Goal: Task Accomplishment & Management: Complete application form

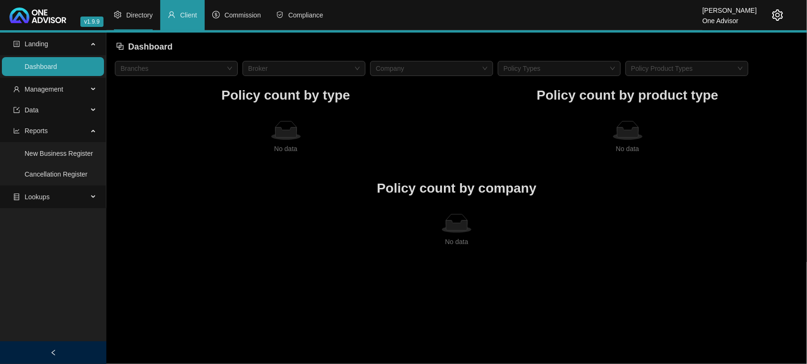
click at [131, 15] on span "Directory" at bounding box center [139, 15] width 26 height 8
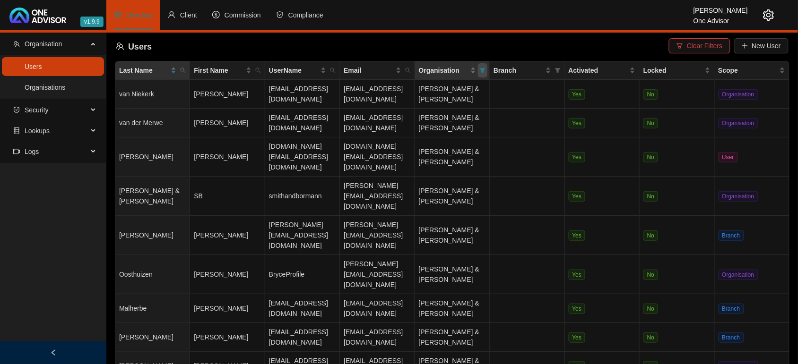
click at [485, 69] on icon "filter" at bounding box center [482, 70] width 5 height 5
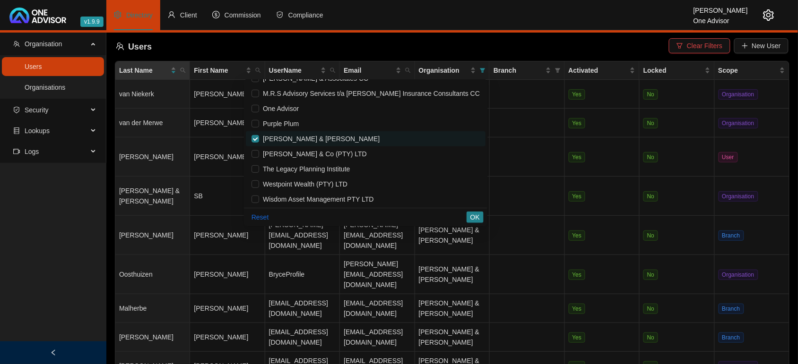
scroll to position [117, 0]
click at [259, 136] on input "checkbox" at bounding box center [255, 139] width 8 height 8
checkbox input "false"
click at [289, 157] on span "[PERSON_NAME] & Co (PTY) LTD" at bounding box center [313, 154] width 108 height 8
checkbox input "true"
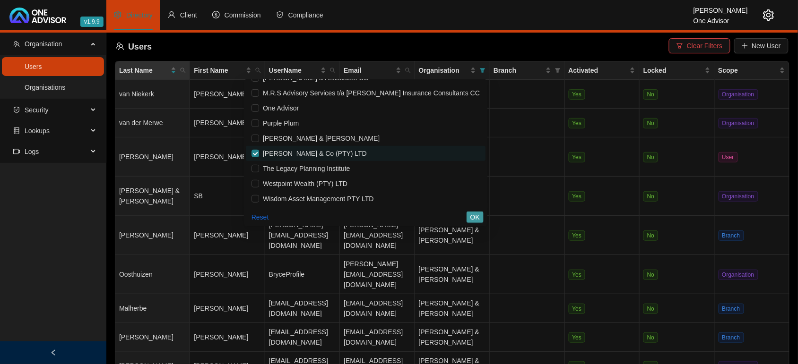
click at [476, 217] on span "OK" at bounding box center [474, 217] width 9 height 10
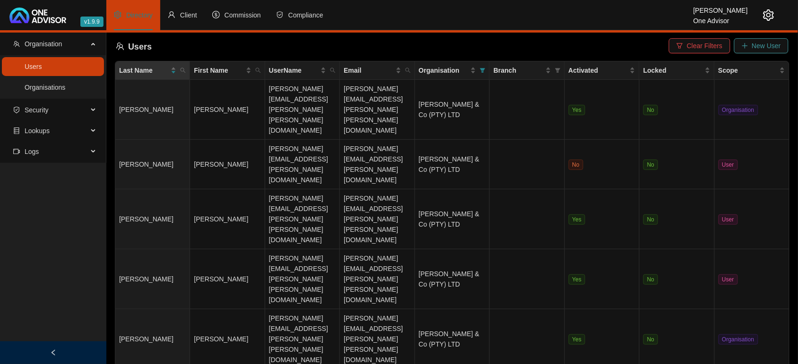
click at [766, 46] on span "New User" at bounding box center [766, 46] width 29 height 10
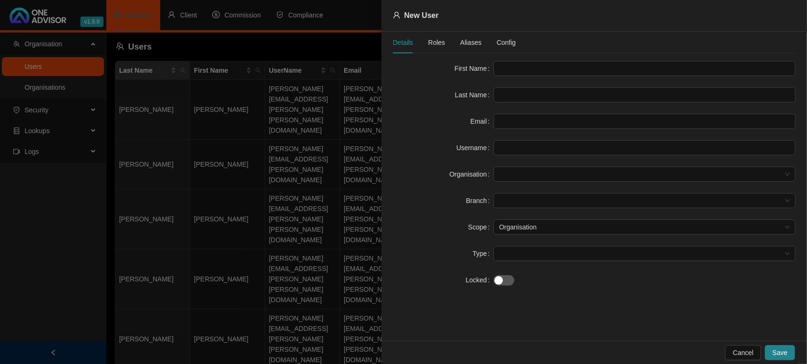
click at [300, 146] on div at bounding box center [403, 182] width 807 height 364
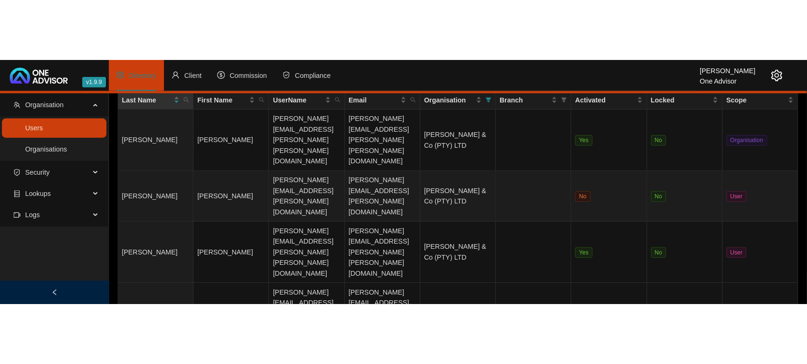
scroll to position [0, 0]
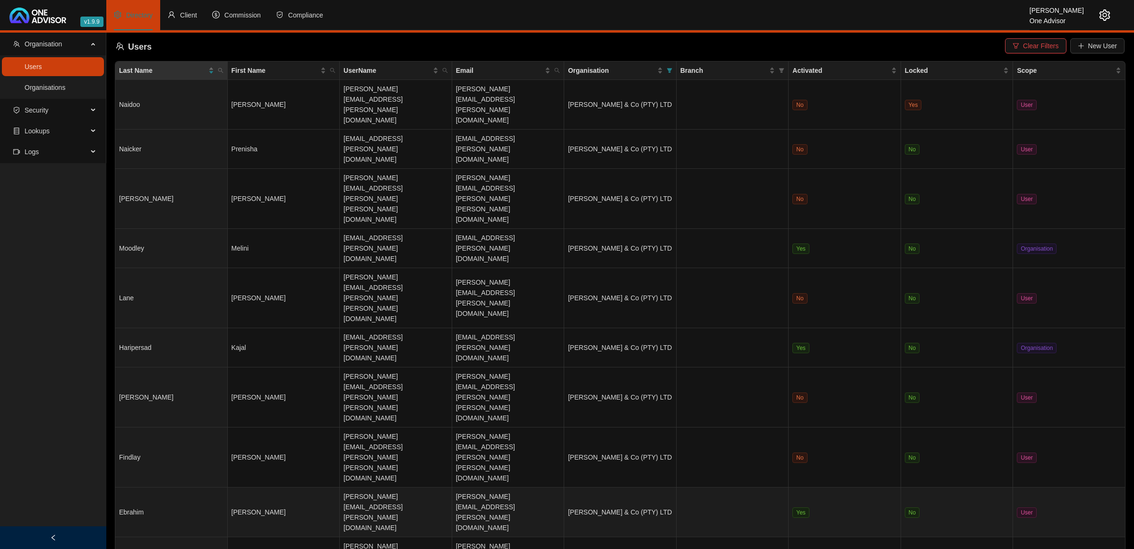
click at [287, 355] on td "[PERSON_NAME]" at bounding box center [284, 512] width 112 height 50
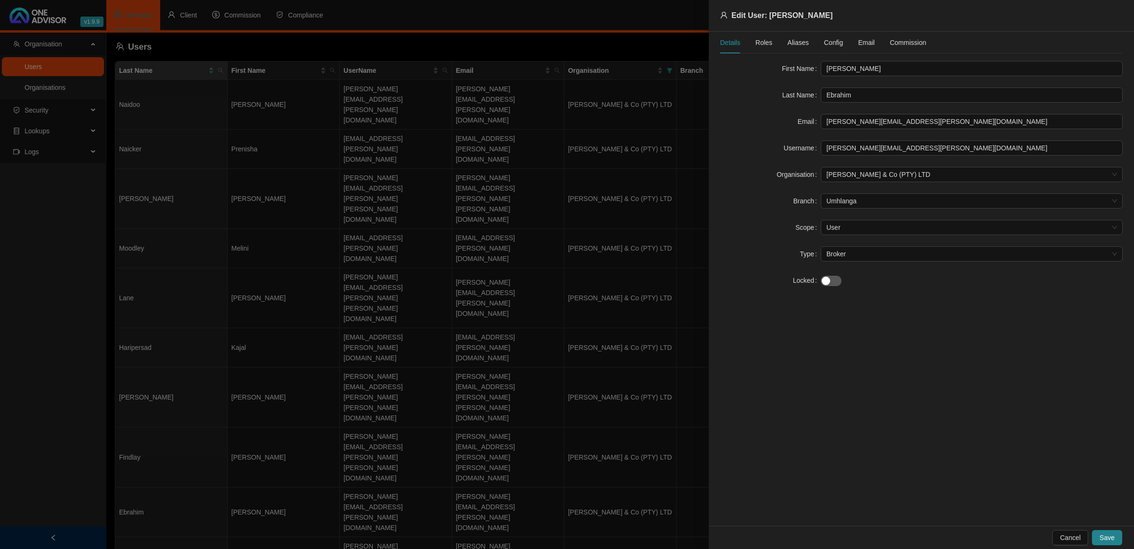
click at [763, 44] on span "Roles" at bounding box center [764, 42] width 17 height 7
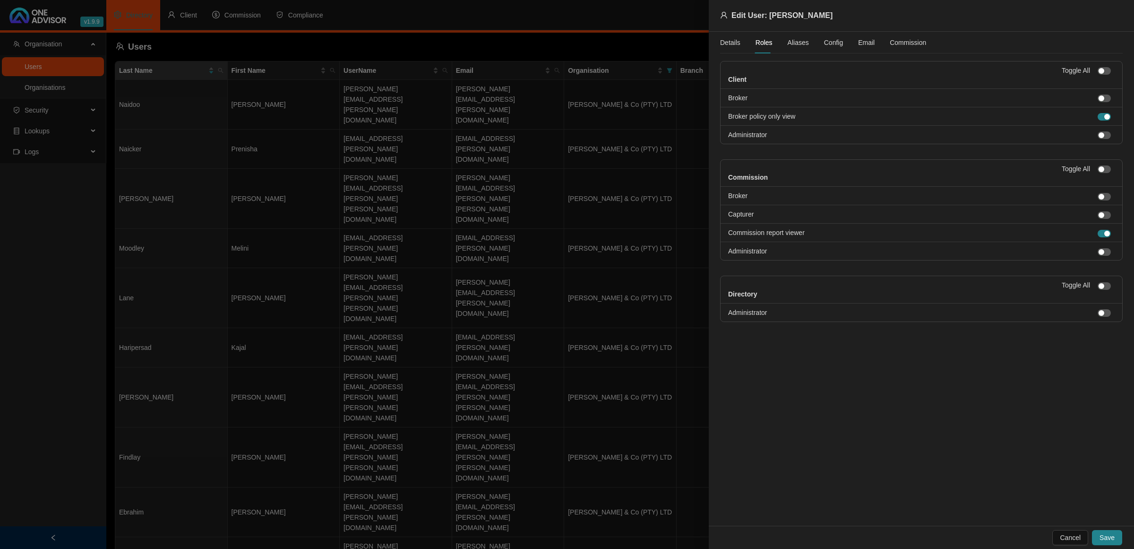
click at [794, 43] on span "Aliases" at bounding box center [798, 42] width 21 height 7
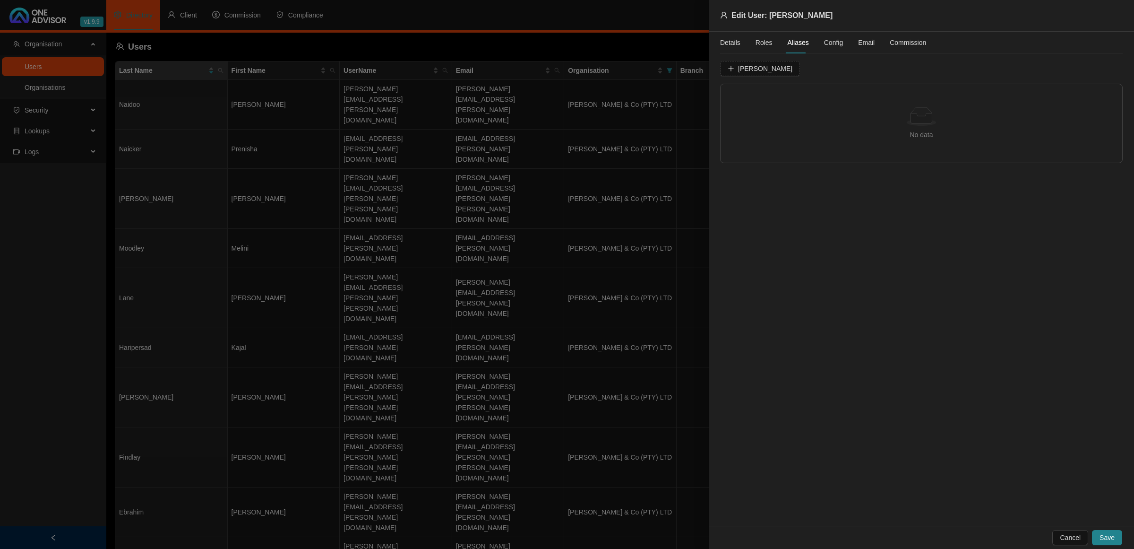
click at [797, 41] on span "Config" at bounding box center [833, 42] width 19 height 7
click at [797, 43] on div "Details Roles Aliases Config Email Commission" at bounding box center [823, 43] width 206 height 22
click at [588, 355] on div at bounding box center [567, 274] width 1134 height 549
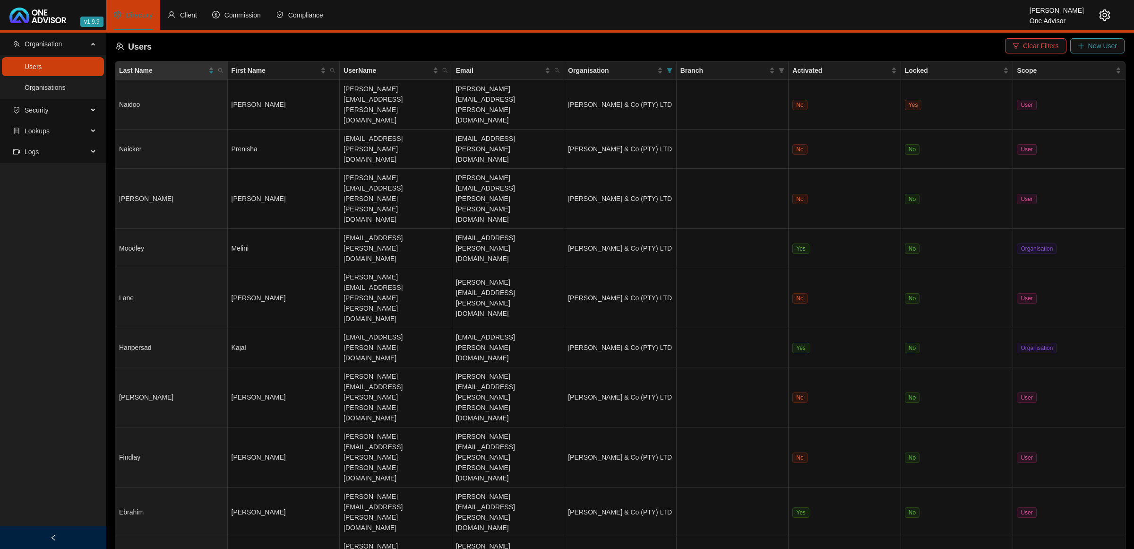
click at [797, 39] on button "New User" at bounding box center [1098, 45] width 54 height 15
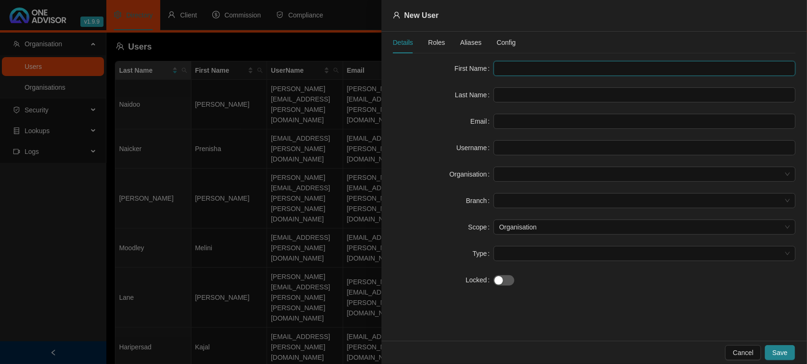
click at [505, 65] on input "text" at bounding box center [644, 68] width 302 height 15
type input "p"
type input "Pearl"
type input "Chetty"
click at [519, 123] on input "text" at bounding box center [644, 121] width 302 height 15
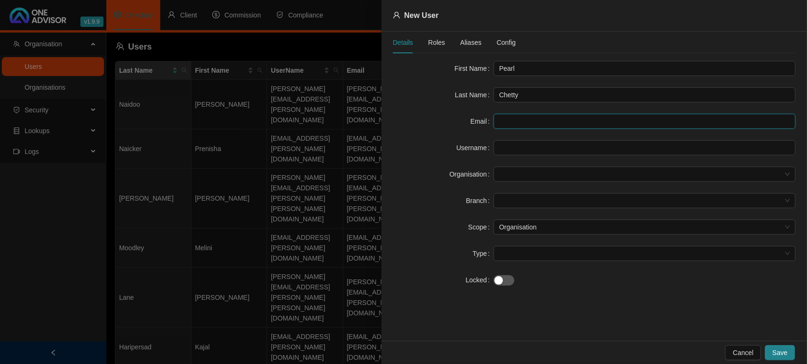
paste input "[EMAIL_ADDRESS][PERSON_NAME][DOMAIN_NAME]"
type input "[EMAIL_ADDRESS][PERSON_NAME][DOMAIN_NAME]"
click at [532, 177] on span at bounding box center [644, 174] width 291 height 14
type input "[EMAIL_ADDRESS][PERSON_NAME][DOMAIN_NAME]"
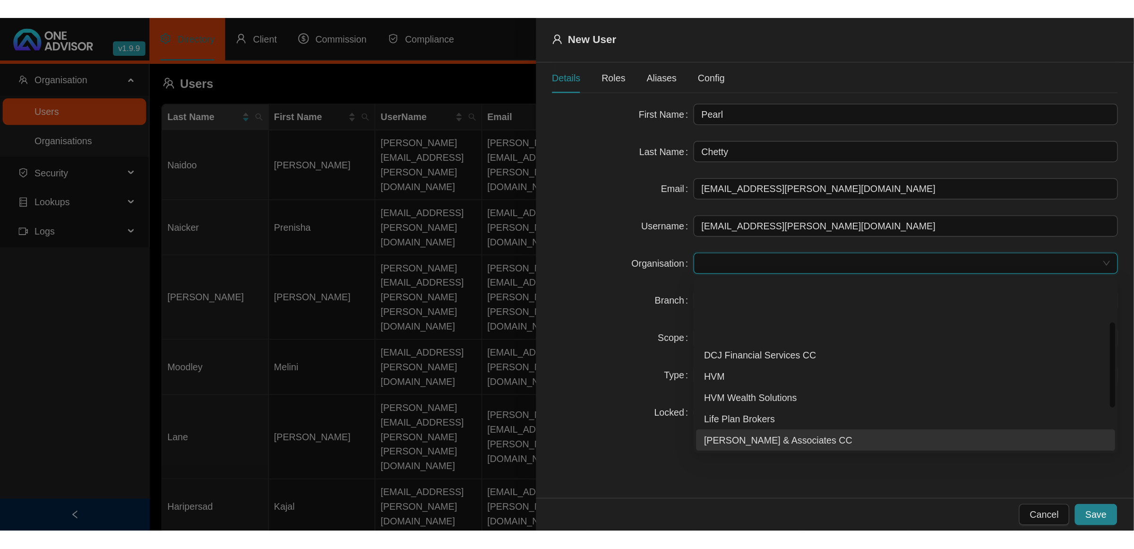
scroll to position [118, 0]
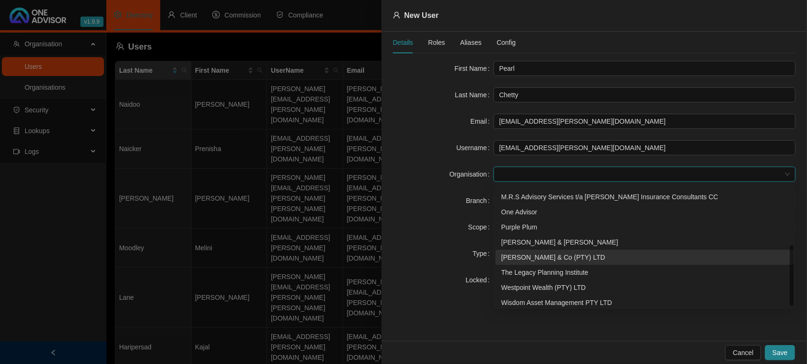
click at [552, 258] on div "[PERSON_NAME] & Co (PTY) LTD" at bounding box center [644, 257] width 287 height 10
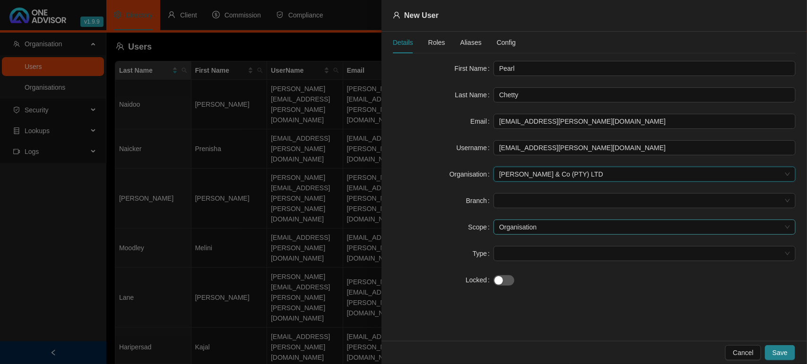
click at [548, 225] on span "Organisation" at bounding box center [644, 227] width 291 height 14
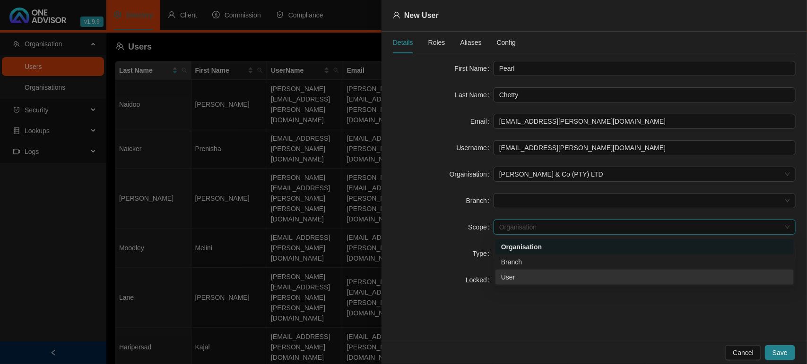
click at [512, 276] on div "User" at bounding box center [644, 277] width 287 height 10
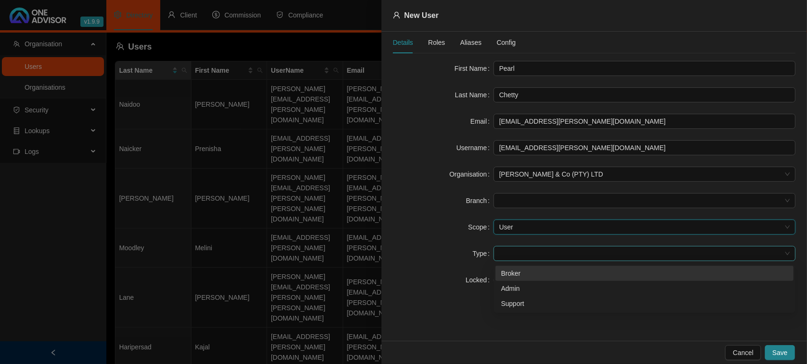
click at [513, 260] on span at bounding box center [644, 254] width 291 height 14
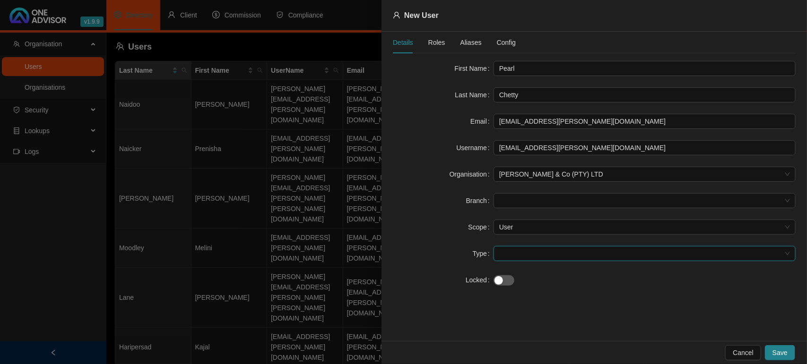
click at [513, 260] on span at bounding box center [644, 254] width 291 height 14
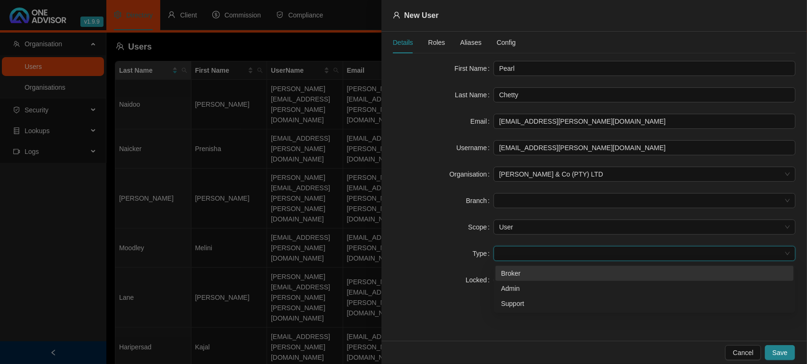
click at [518, 277] on div "Broker" at bounding box center [644, 273] width 287 height 10
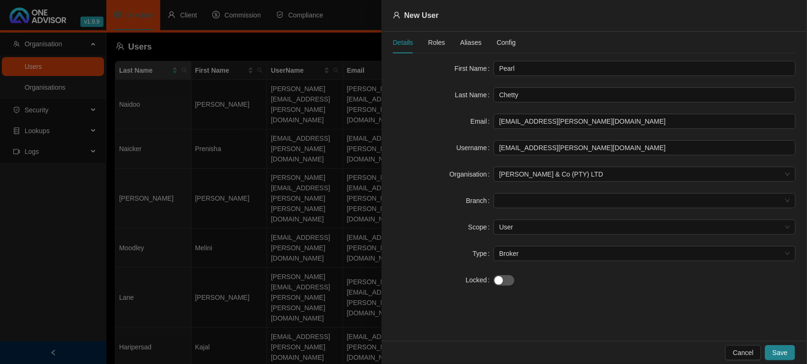
click at [435, 39] on span "Roles" at bounding box center [436, 42] width 17 height 7
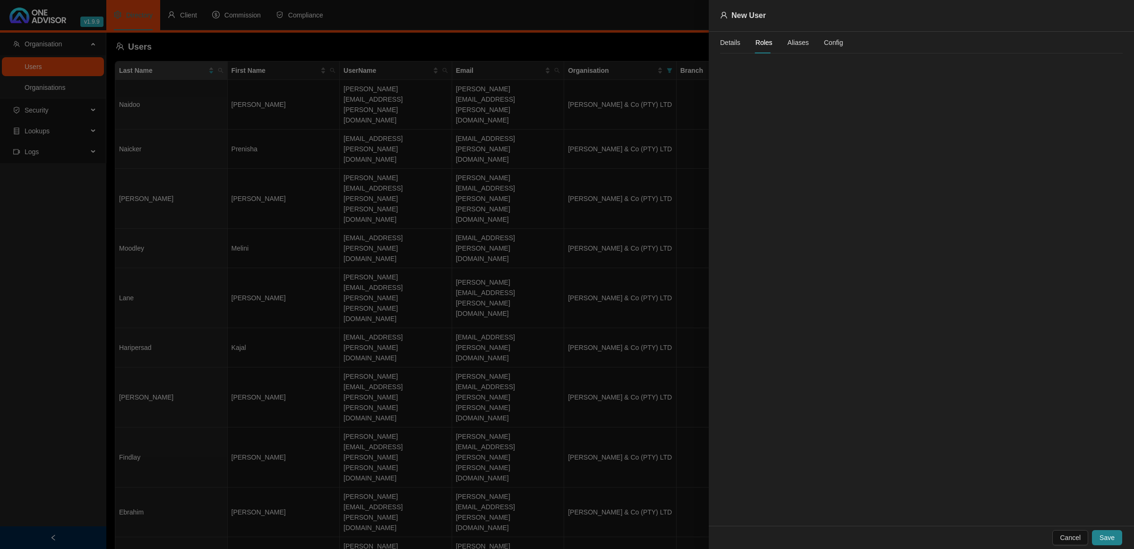
click at [788, 45] on span "Aliases" at bounding box center [798, 42] width 21 height 7
click at [767, 44] on span "Roles" at bounding box center [764, 42] width 17 height 7
click at [734, 39] on div "Details" at bounding box center [730, 42] width 20 height 10
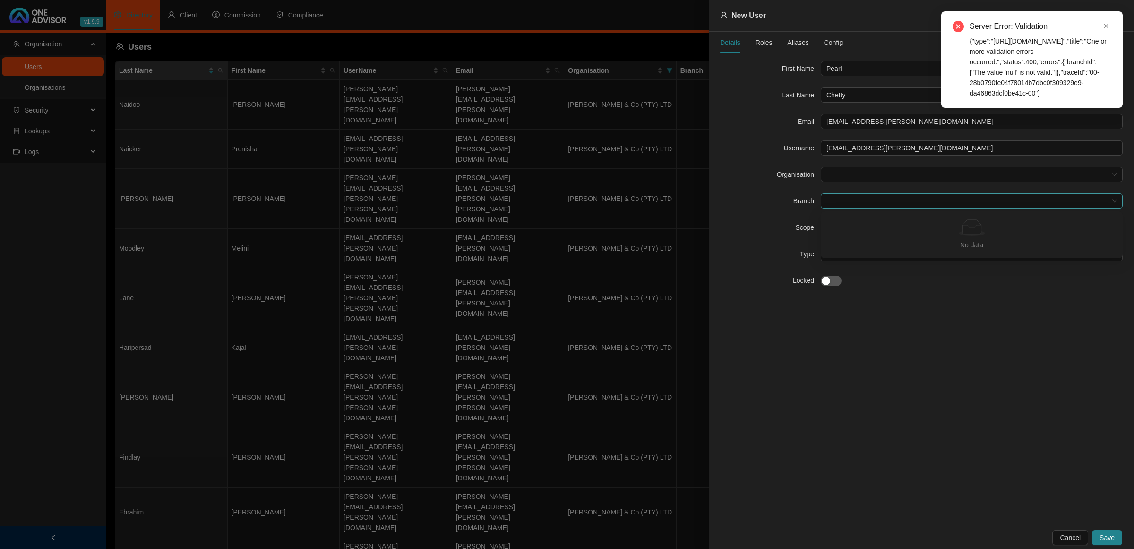
click at [797, 200] on span at bounding box center [972, 201] width 291 height 14
click at [797, 166] on form "First Name [PERSON_NAME] Last Name Chetty Email [EMAIL_ADDRESS][PERSON_NAME][DO…" at bounding box center [921, 174] width 403 height 227
click at [797, 169] on span at bounding box center [972, 174] width 291 height 14
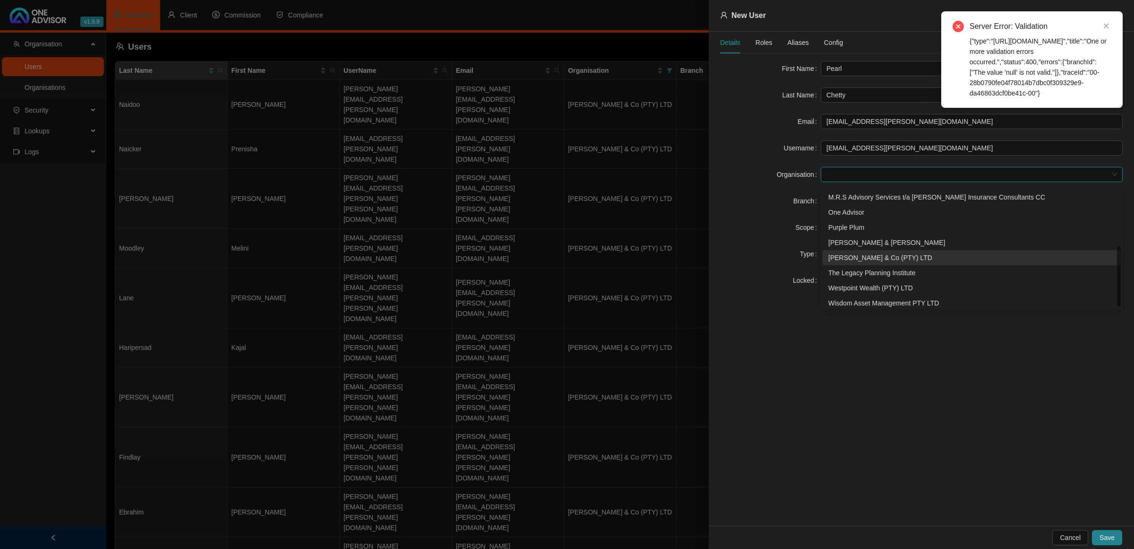
click at [797, 260] on div "[PERSON_NAME] & Co (PTY) LTD" at bounding box center [972, 257] width 287 height 10
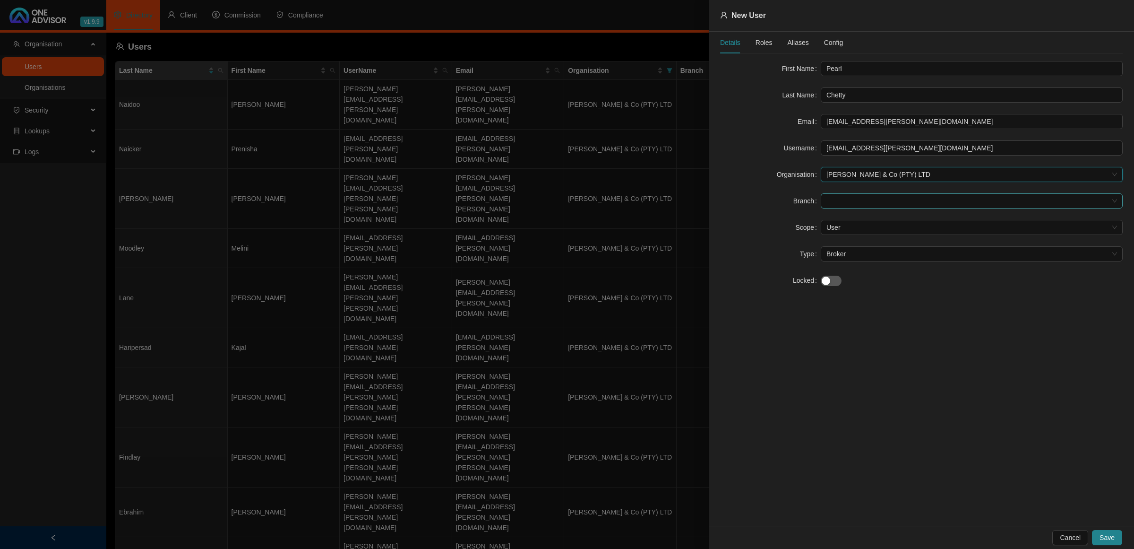
click at [797, 202] on span at bounding box center [972, 201] width 291 height 14
click at [797, 235] on div "Umhlanga" at bounding box center [972, 236] width 287 height 10
click at [762, 44] on span "Roles" at bounding box center [764, 42] width 17 height 7
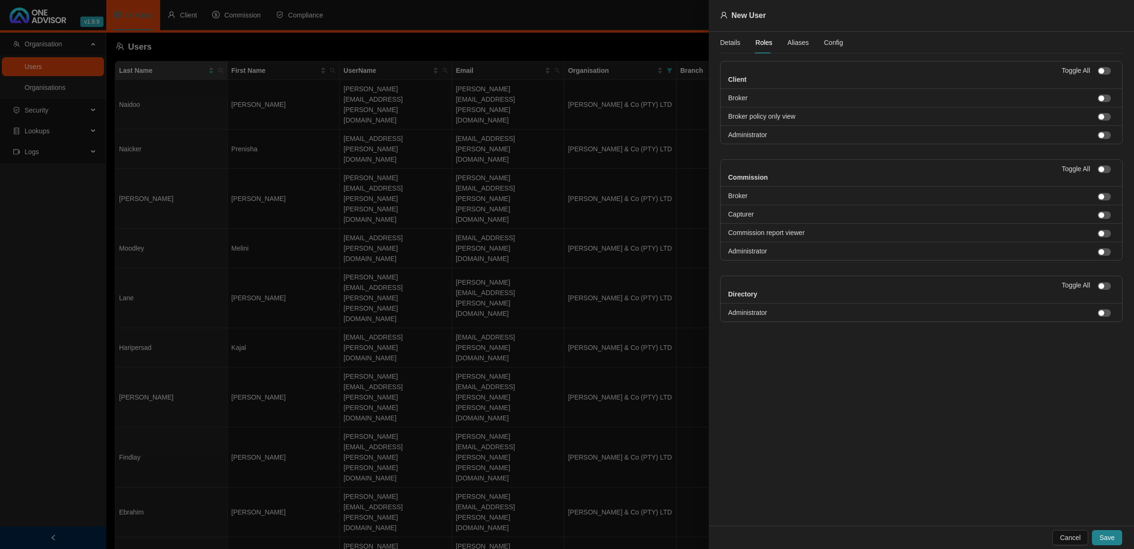
click at [797, 112] on li at bounding box center [1106, 116] width 17 height 10
click at [797, 116] on div "button" at bounding box center [1102, 117] width 6 height 6
click at [797, 234] on div "button" at bounding box center [1102, 234] width 6 height 6
click at [797, 41] on span "Aliases" at bounding box center [798, 42] width 21 height 7
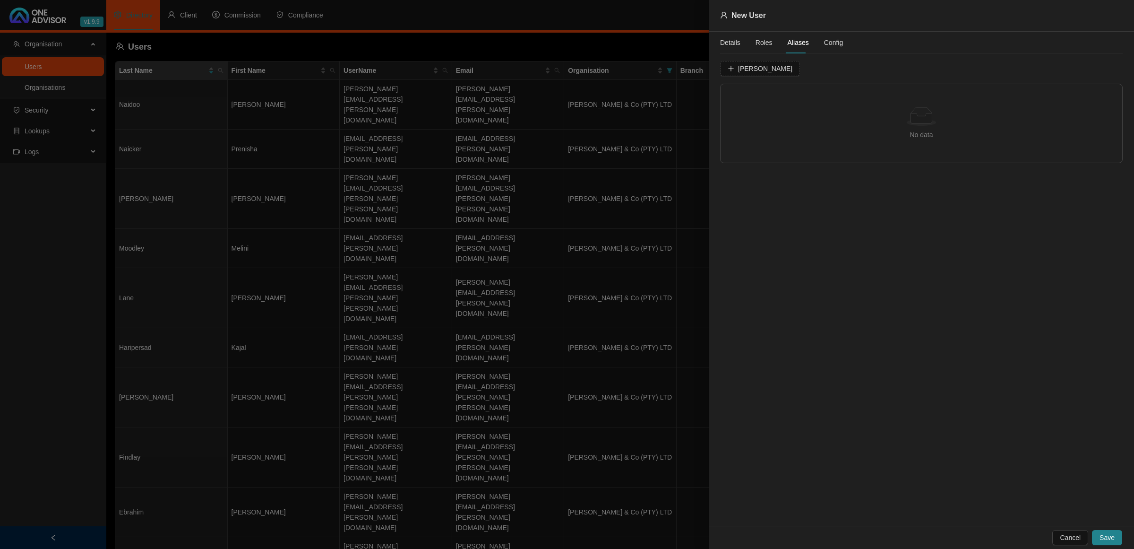
click at [797, 44] on span "Config" at bounding box center [833, 42] width 19 height 7
click at [797, 355] on span "Save" at bounding box center [1107, 537] width 15 height 10
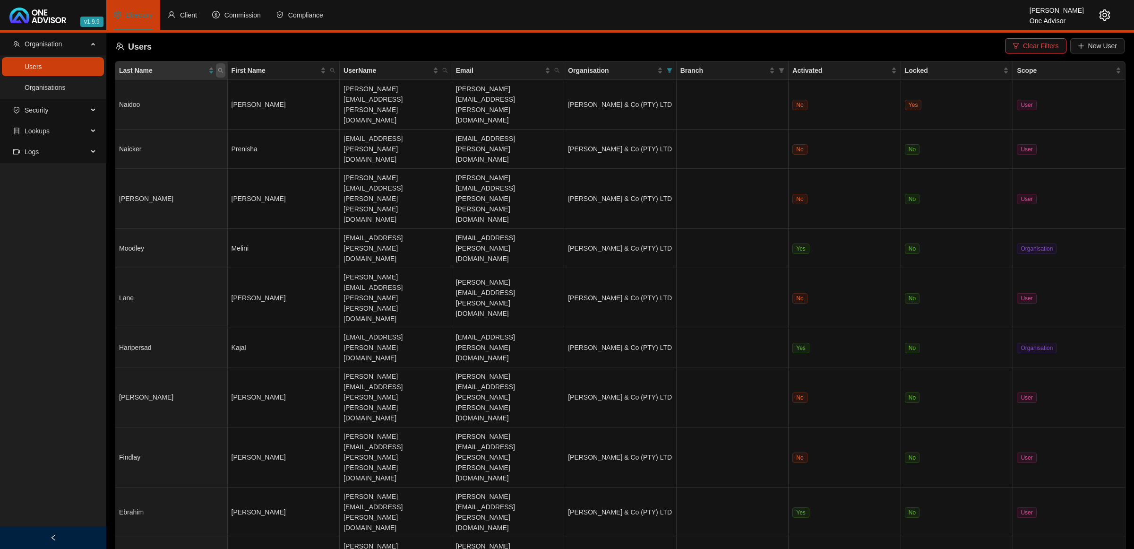
click at [220, 68] on icon "search" at bounding box center [221, 71] width 6 height 6
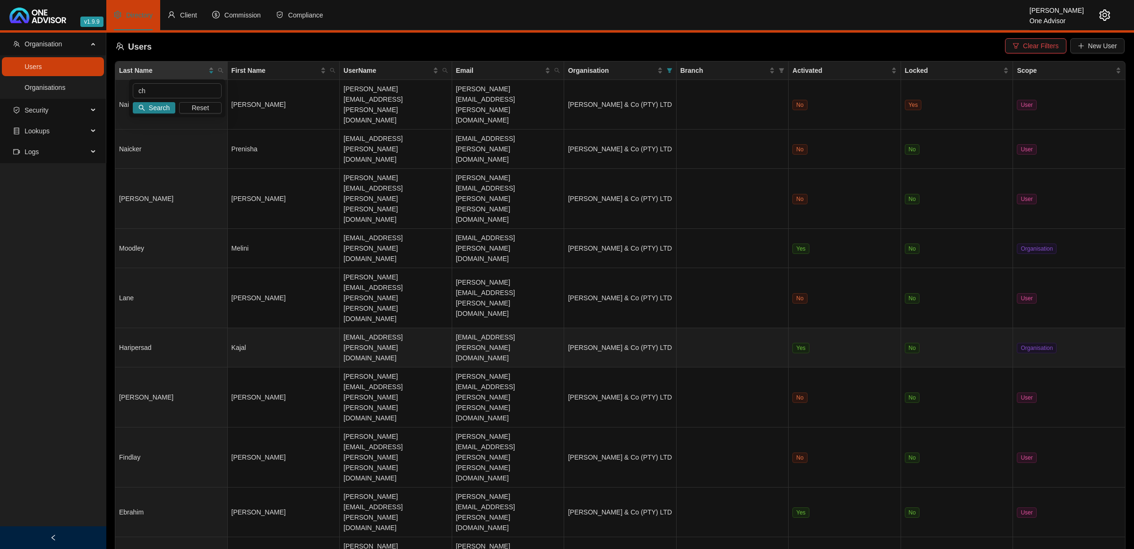
type input "ch"
click at [291, 328] on td "Kajal" at bounding box center [284, 347] width 112 height 39
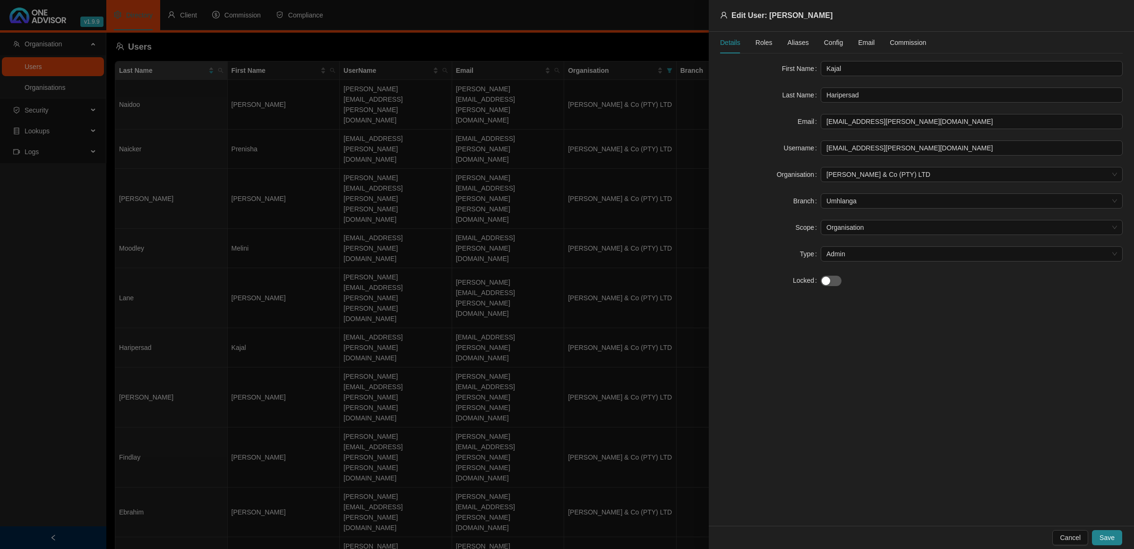
click at [763, 41] on span "Roles" at bounding box center [764, 42] width 17 height 7
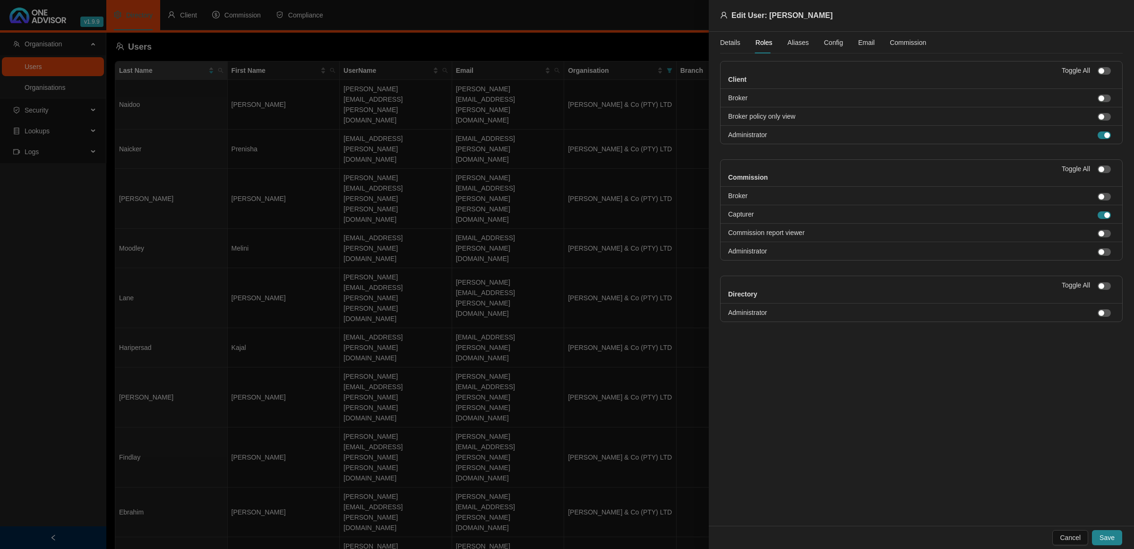
click at [790, 41] on span "Aliases" at bounding box center [798, 42] width 21 height 7
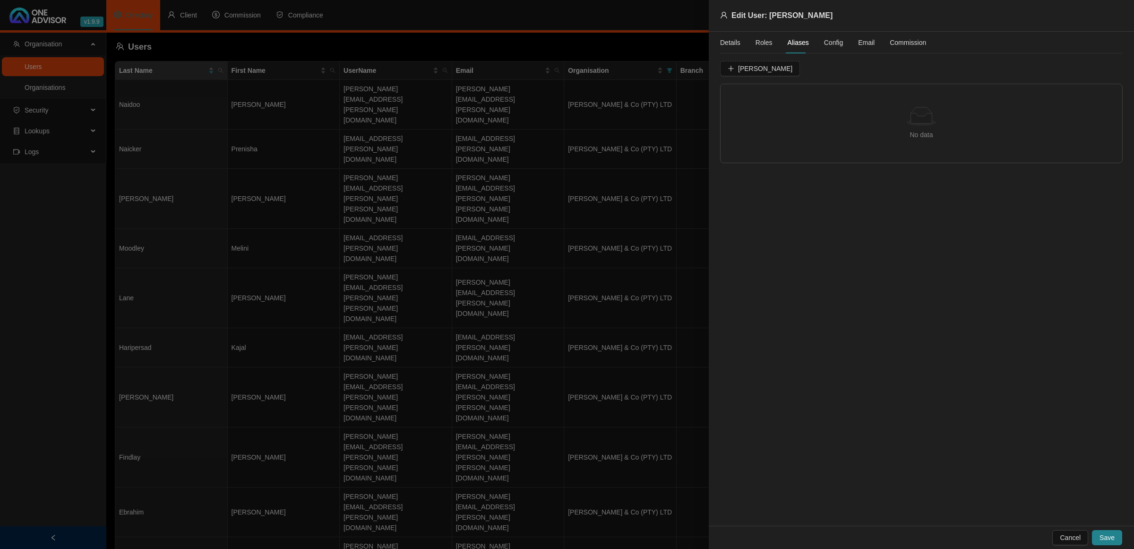
click at [797, 42] on span "Config" at bounding box center [833, 42] width 19 height 7
click at [797, 42] on div "Email" at bounding box center [866, 42] width 17 height 10
click at [797, 43] on div "Commission" at bounding box center [908, 42] width 36 height 10
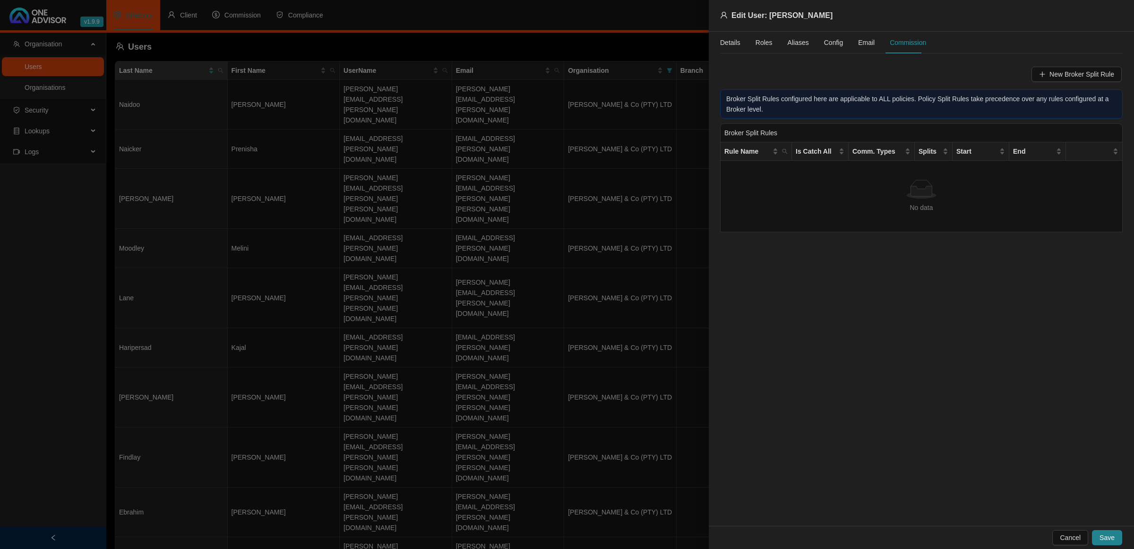
click at [481, 344] on div at bounding box center [567, 274] width 1134 height 549
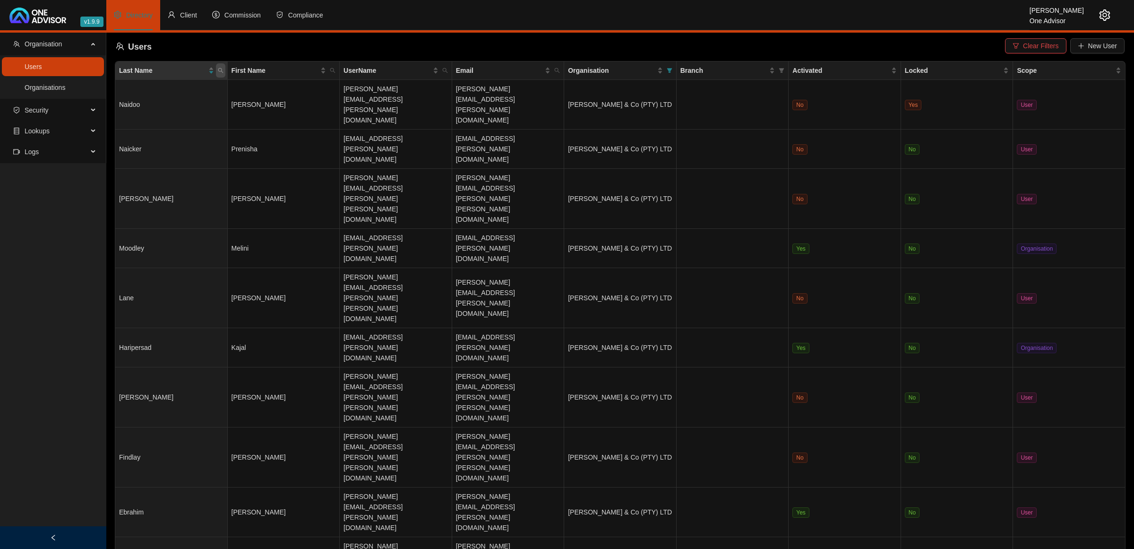
click at [221, 69] on icon "search" at bounding box center [221, 71] width 6 height 6
click at [197, 93] on input "text" at bounding box center [177, 90] width 89 height 15
type input "chetty"
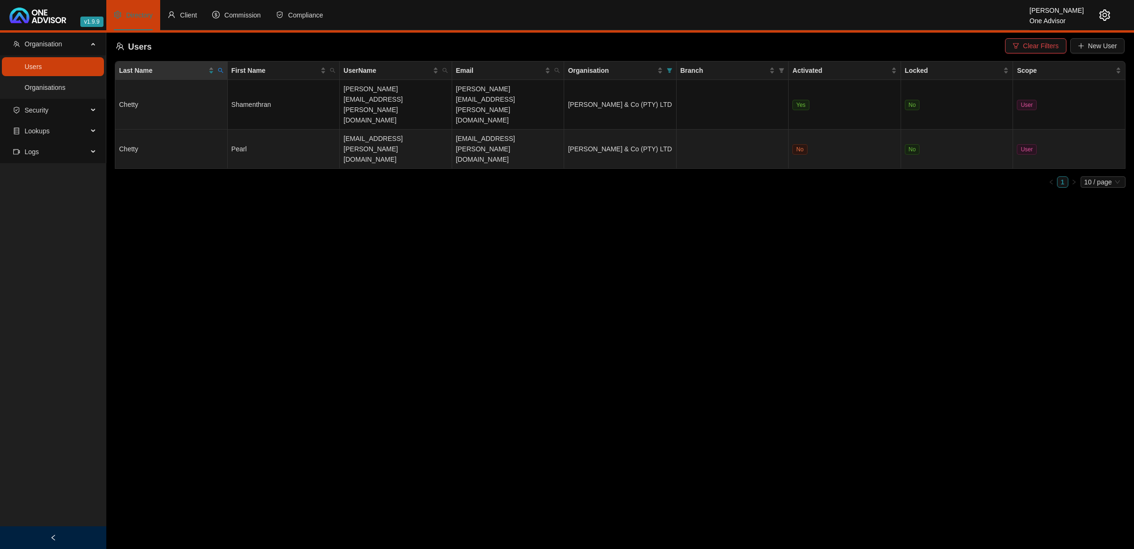
click at [421, 130] on td "[EMAIL_ADDRESS][PERSON_NAME][DOMAIN_NAME]" at bounding box center [396, 149] width 112 height 39
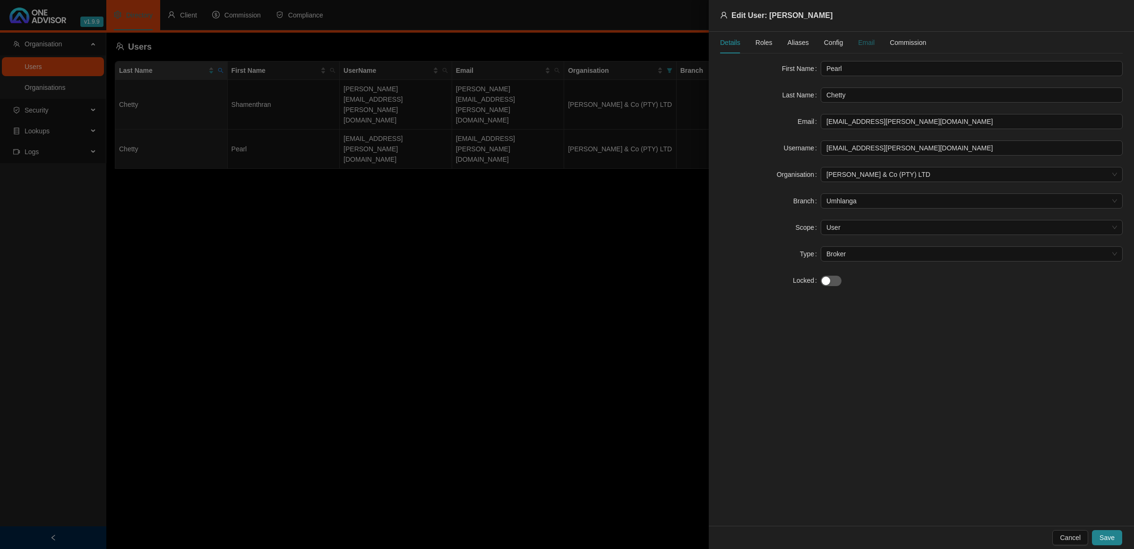
click at [797, 43] on div "Email" at bounding box center [866, 42] width 17 height 10
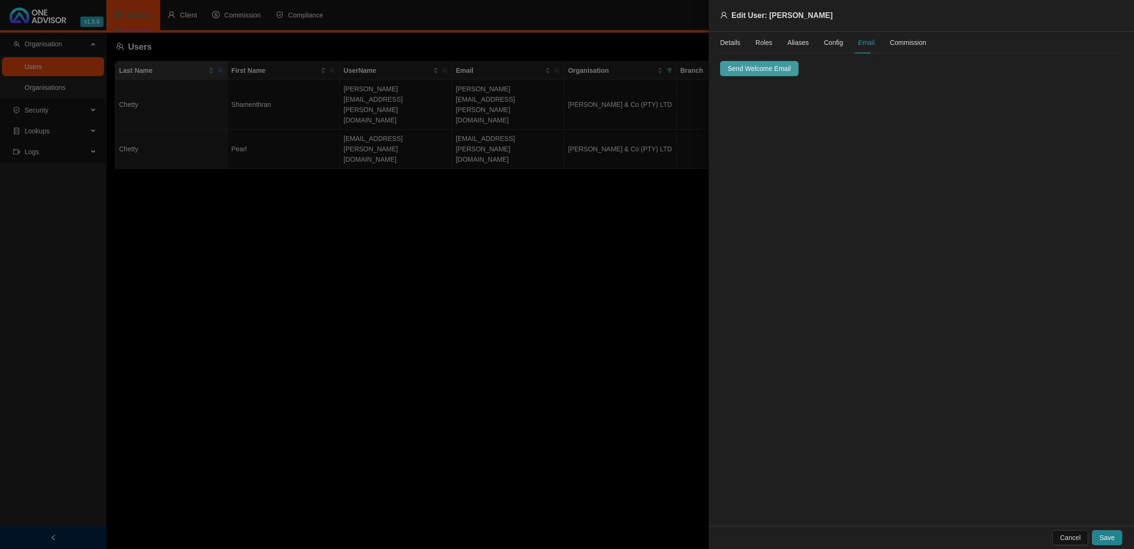
click at [772, 69] on span "Send Welcome Email" at bounding box center [759, 68] width 63 height 10
click at [797, 355] on span "Save" at bounding box center [1107, 537] width 15 height 10
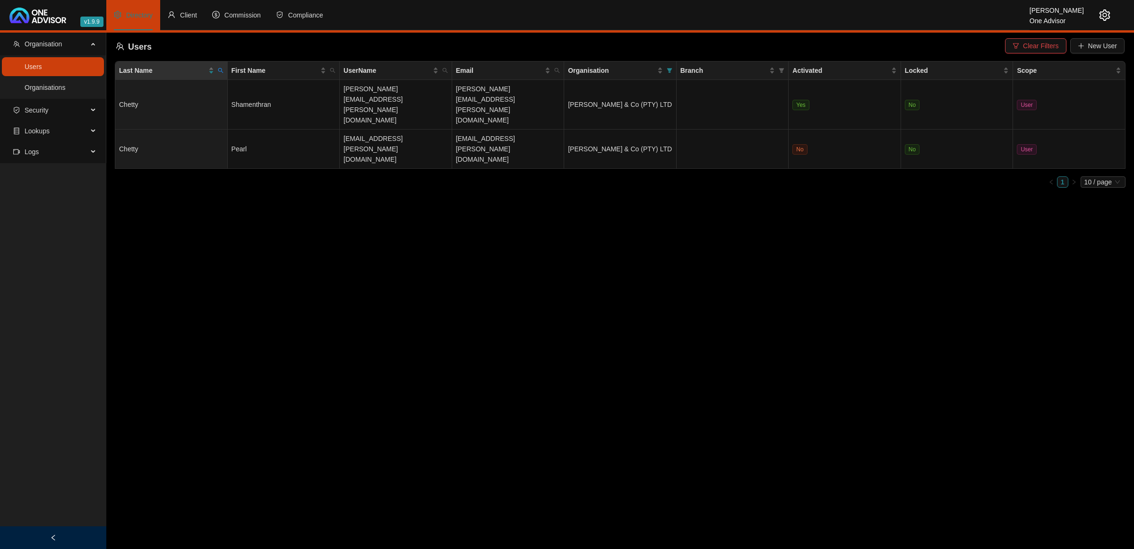
click at [797, 15] on icon "setting" at bounding box center [1104, 14] width 11 height 11
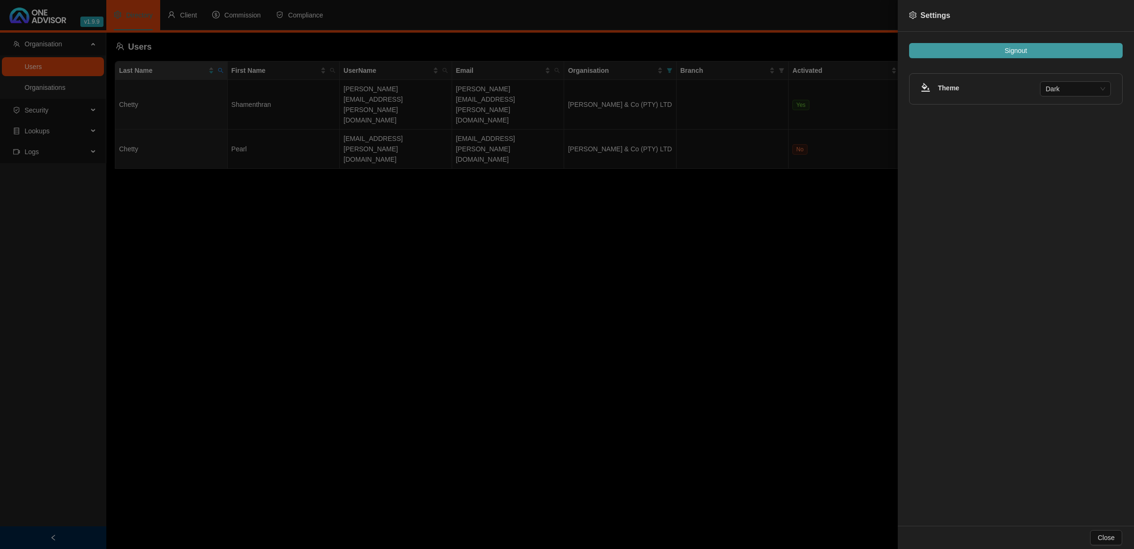
drag, startPoint x: 1076, startPoint y: 35, endPoint x: 1069, endPoint y: 46, distance: 12.7
click at [797, 46] on div "Signout Theme Dark" at bounding box center [1016, 279] width 236 height 494
click at [797, 46] on button "Signout" at bounding box center [1016, 50] width 214 height 15
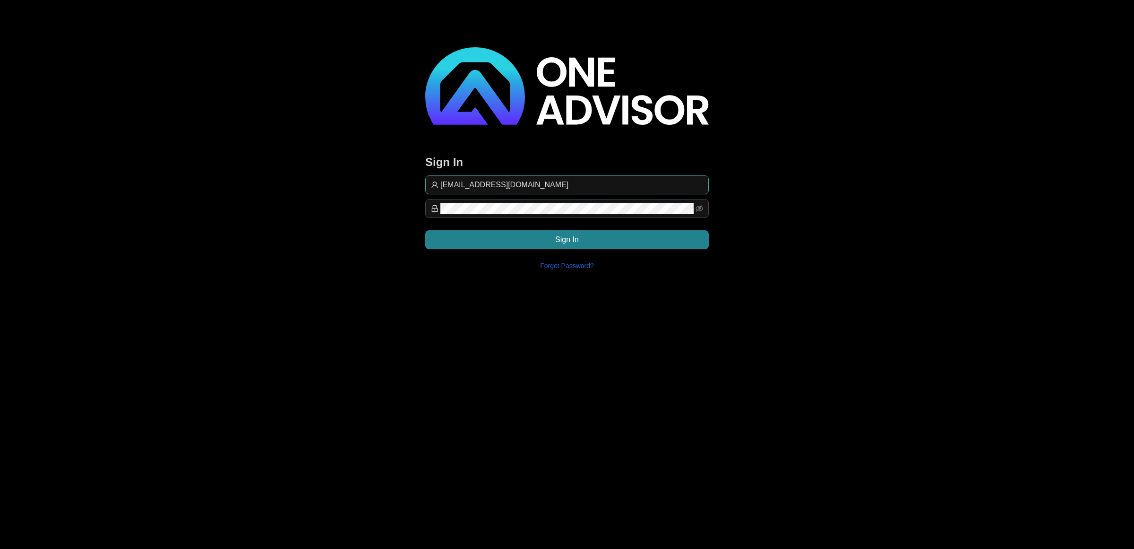
click at [574, 183] on input "[EMAIL_ADDRESS][DOMAIN_NAME]" at bounding box center [572, 184] width 263 height 11
type input "[EMAIL_ADDRESS][DOMAIN_NAME]"
click at [643, 230] on button "Sign In" at bounding box center [567, 239] width 284 height 19
